Goal: Navigation & Orientation: Understand site structure

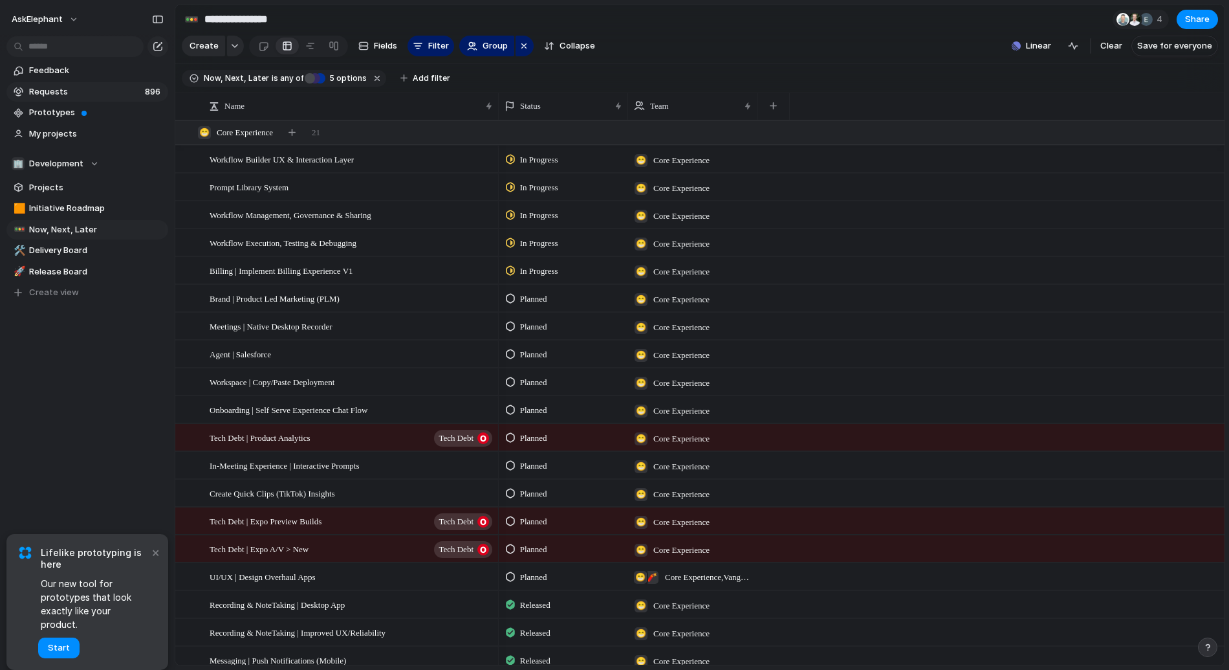
click at [61, 85] on span "Requests" at bounding box center [85, 91] width 112 height 13
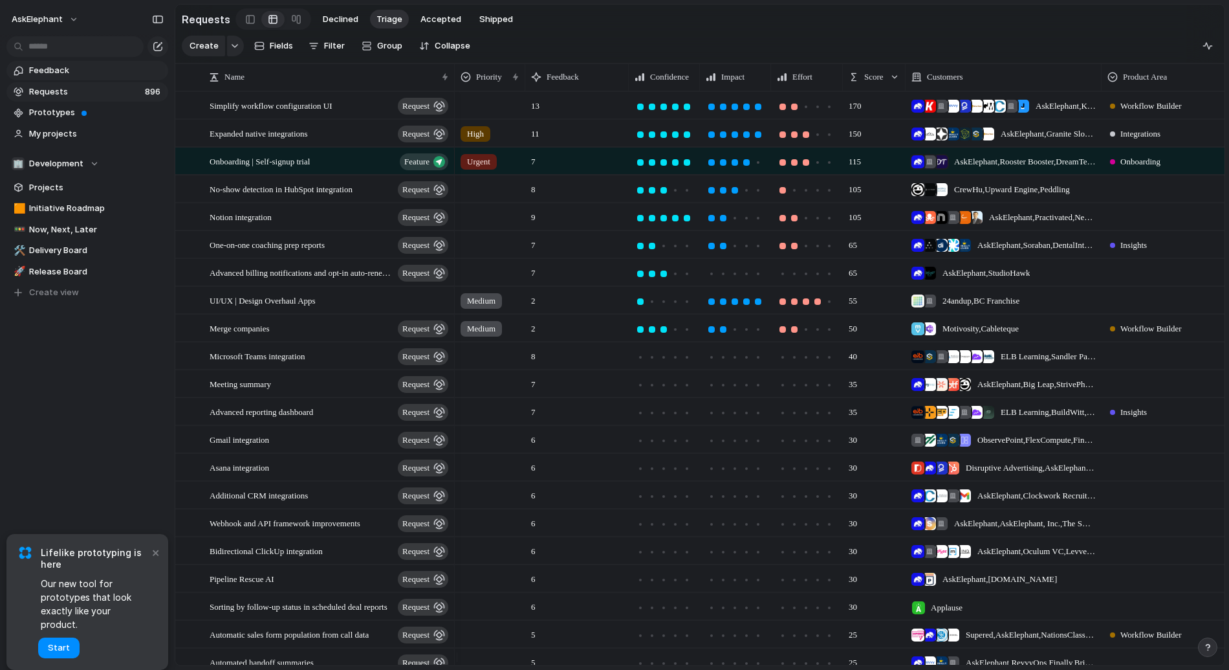
click at [80, 76] on span "Feedback" at bounding box center [96, 70] width 135 height 13
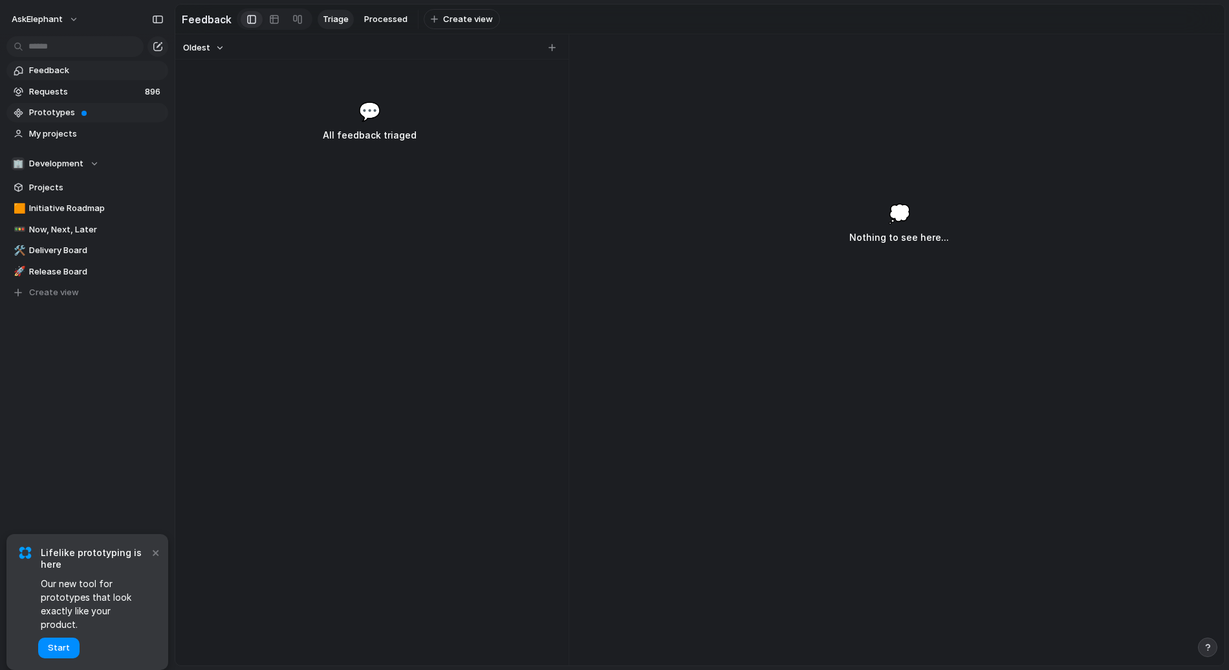
click at [74, 111] on span "Prototypes" at bounding box center [96, 112] width 135 height 13
click at [55, 135] on span "My projects" at bounding box center [96, 133] width 135 height 13
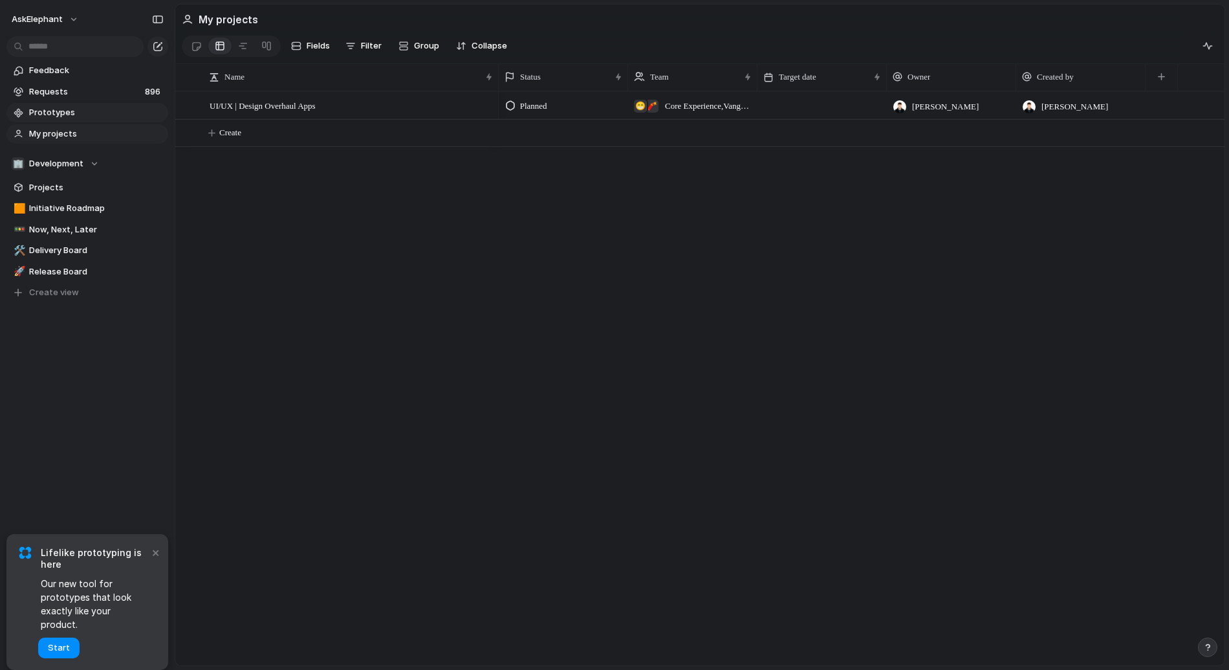
click at [54, 115] on span "Prototypes" at bounding box center [96, 112] width 135 height 13
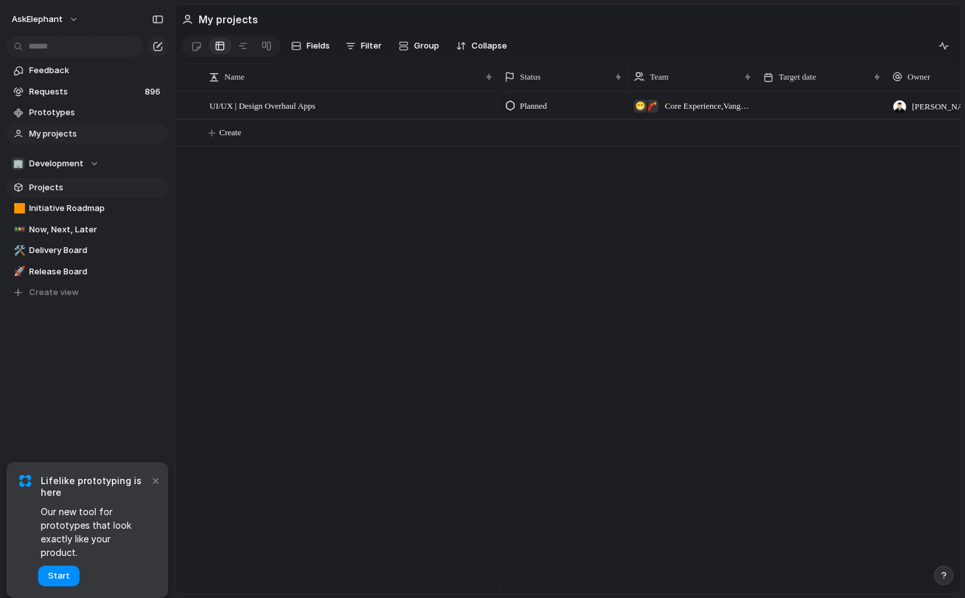
click at [74, 182] on span "Projects" at bounding box center [96, 187] width 135 height 13
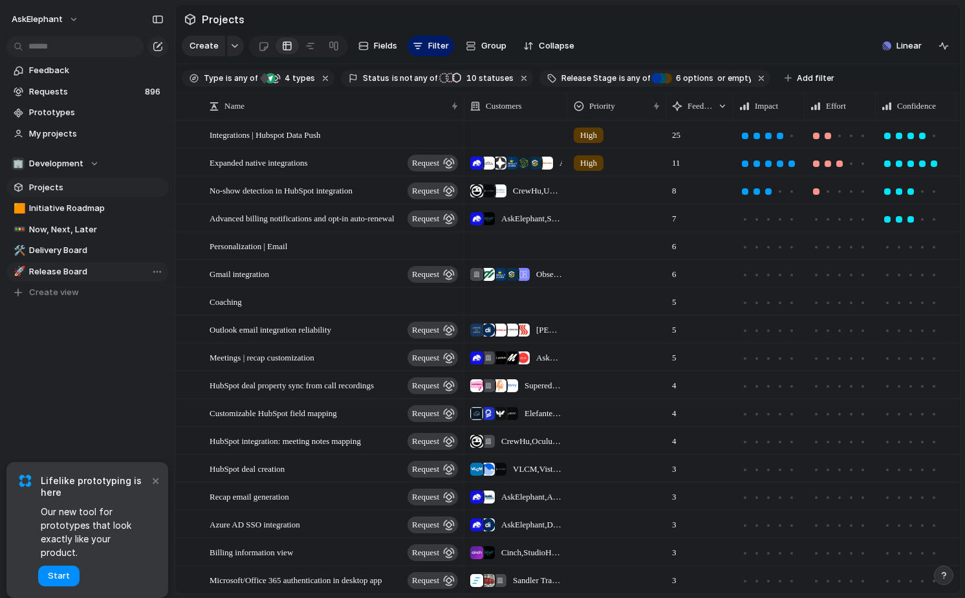
click at [56, 270] on span "Release Board" at bounding box center [96, 271] width 135 height 13
